Goal: Check status: Check status

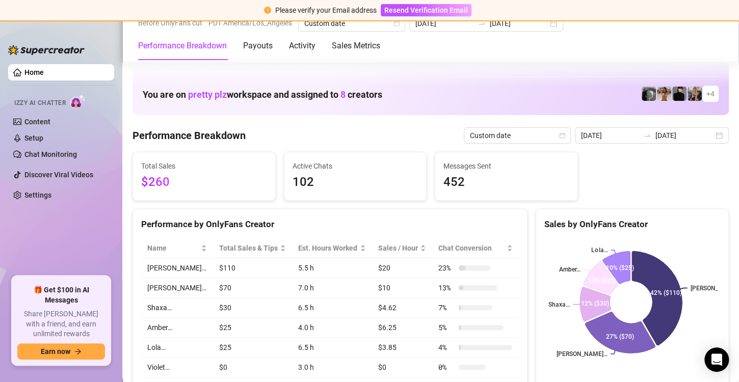
scroll to position [575, 0]
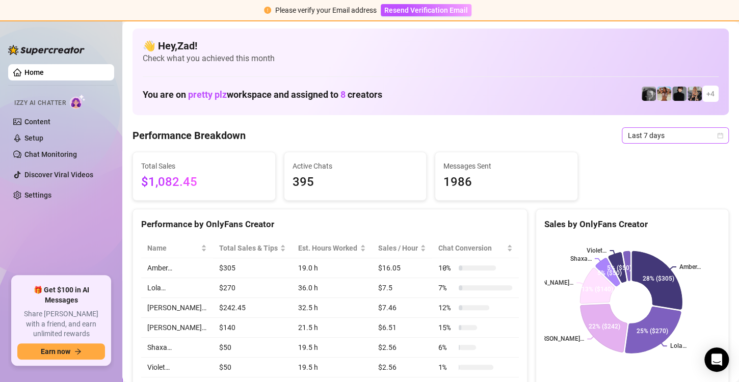
click at [675, 140] on span "Last 7 days" at bounding box center [675, 135] width 95 height 15
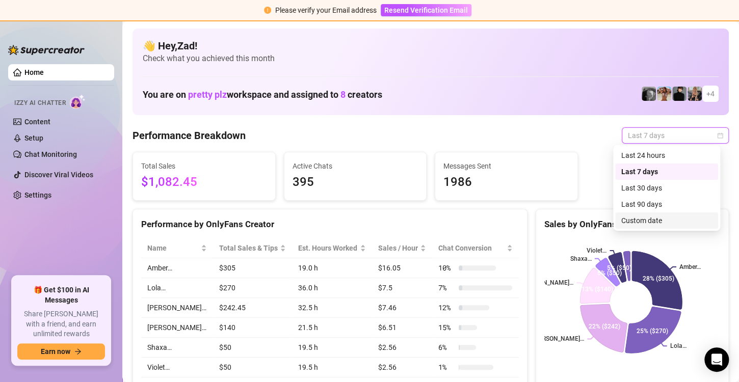
click at [644, 223] on div "Custom date" at bounding box center [666, 220] width 91 height 11
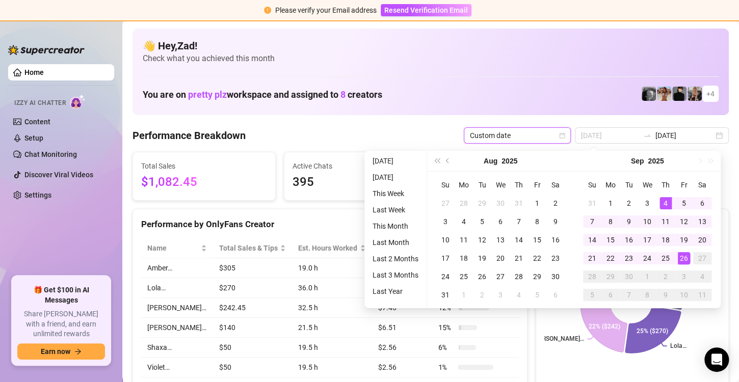
type input "2025-09-26"
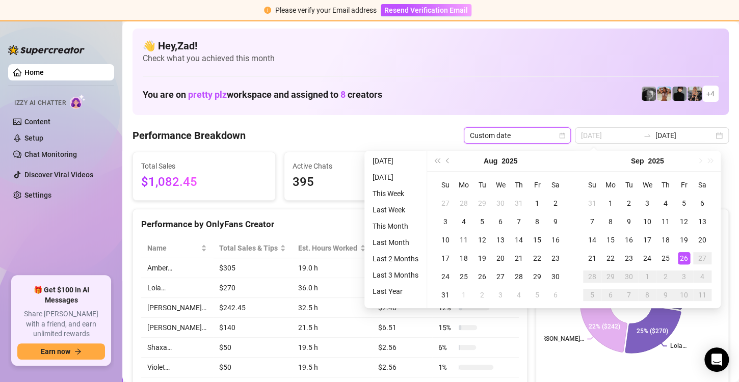
click at [683, 257] on div "26" at bounding box center [684, 258] width 12 height 12
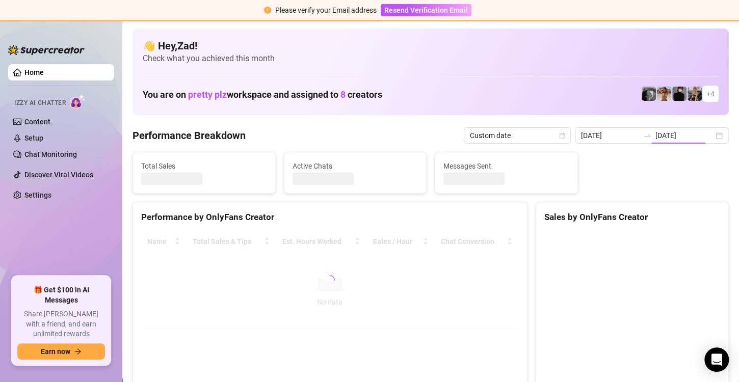
type input "2025-09-26"
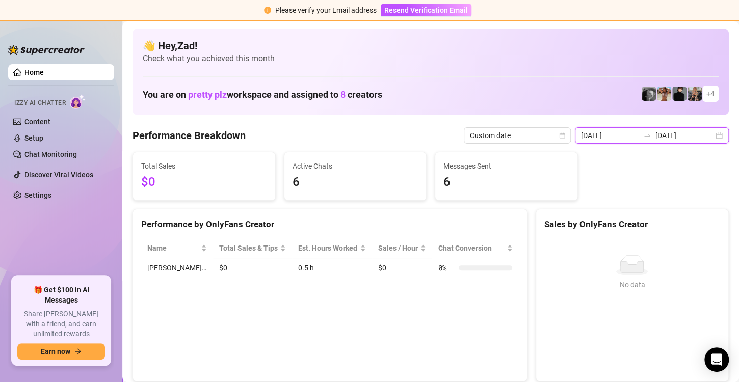
click at [683, 134] on input "2025-09-26" at bounding box center [684, 135] width 58 height 11
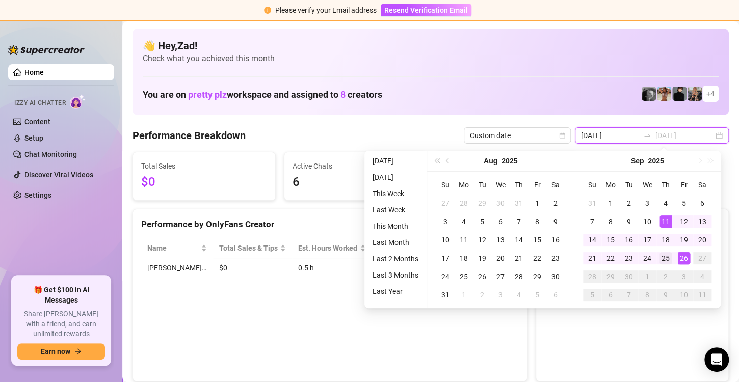
type input "[DATE]"
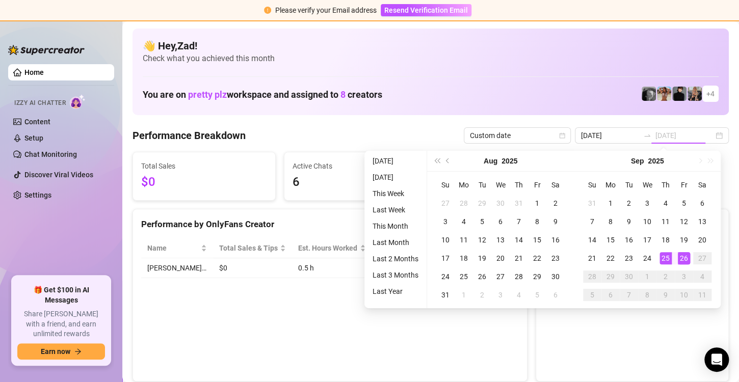
click at [663, 259] on div "25" at bounding box center [665, 258] width 12 height 12
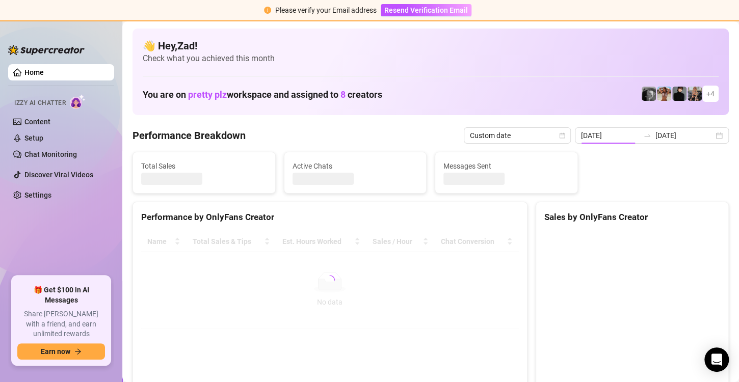
type input "[DATE]"
